Goal: Check status: Check status

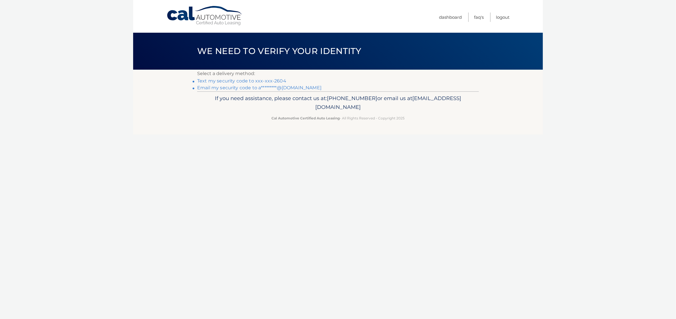
click at [190, 155] on div "Cal Automotive Menu Dashboard FAQ's Logout ×" at bounding box center [338, 159] width 410 height 319
click at [249, 80] on link "Text my security code to xxx-xxx-2604" at bounding box center [241, 80] width 89 height 5
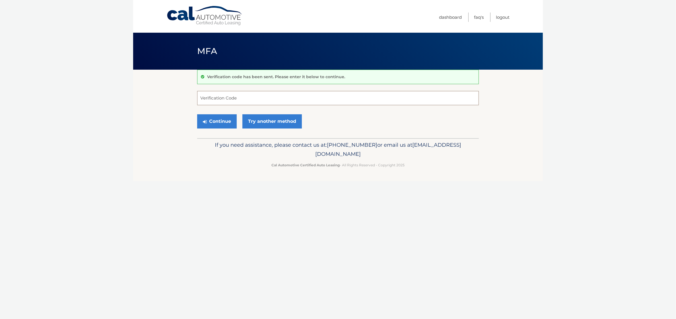
click at [232, 100] on input "Verification Code" at bounding box center [338, 98] width 282 height 14
click at [290, 98] on input "Verification Code" at bounding box center [338, 98] width 282 height 14
type input "048421"
click at [214, 125] on button "Continue" at bounding box center [217, 121] width 40 height 14
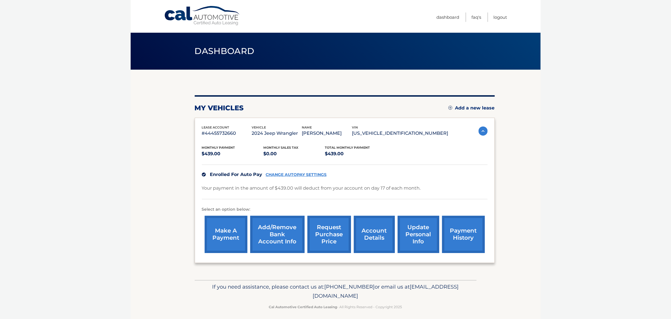
click at [369, 233] on link "account details" at bounding box center [374, 234] width 41 height 37
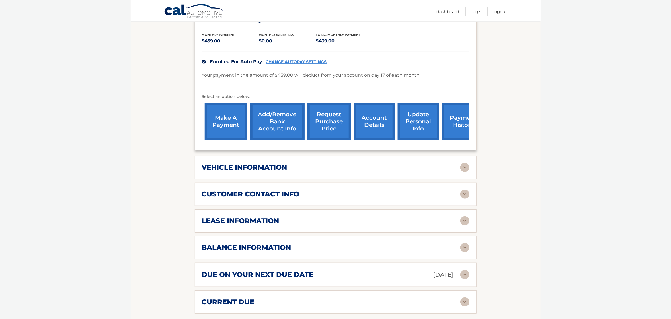
scroll to position [129, 0]
click at [237, 217] on h2 "lease information" at bounding box center [240, 221] width 77 height 9
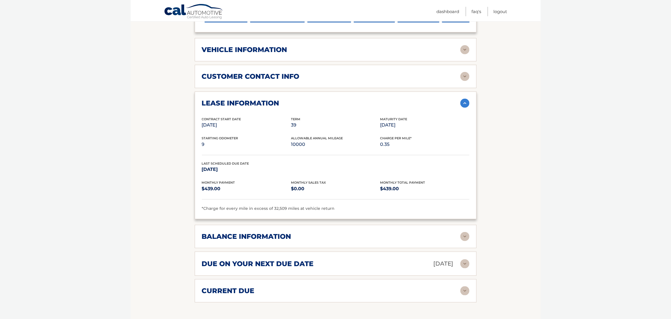
scroll to position [246, 0]
click at [230, 232] on h2 "balance information" at bounding box center [246, 236] width 89 height 9
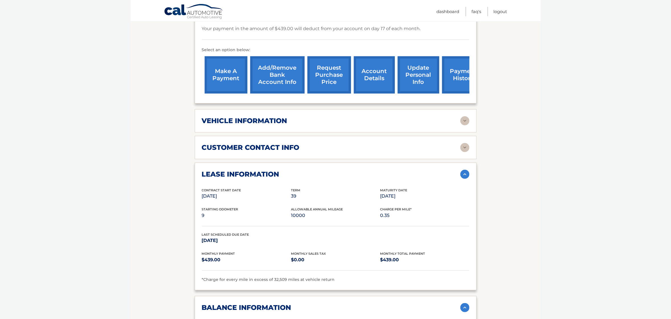
scroll to position [0, 0]
